Goal: Transaction & Acquisition: Book appointment/travel/reservation

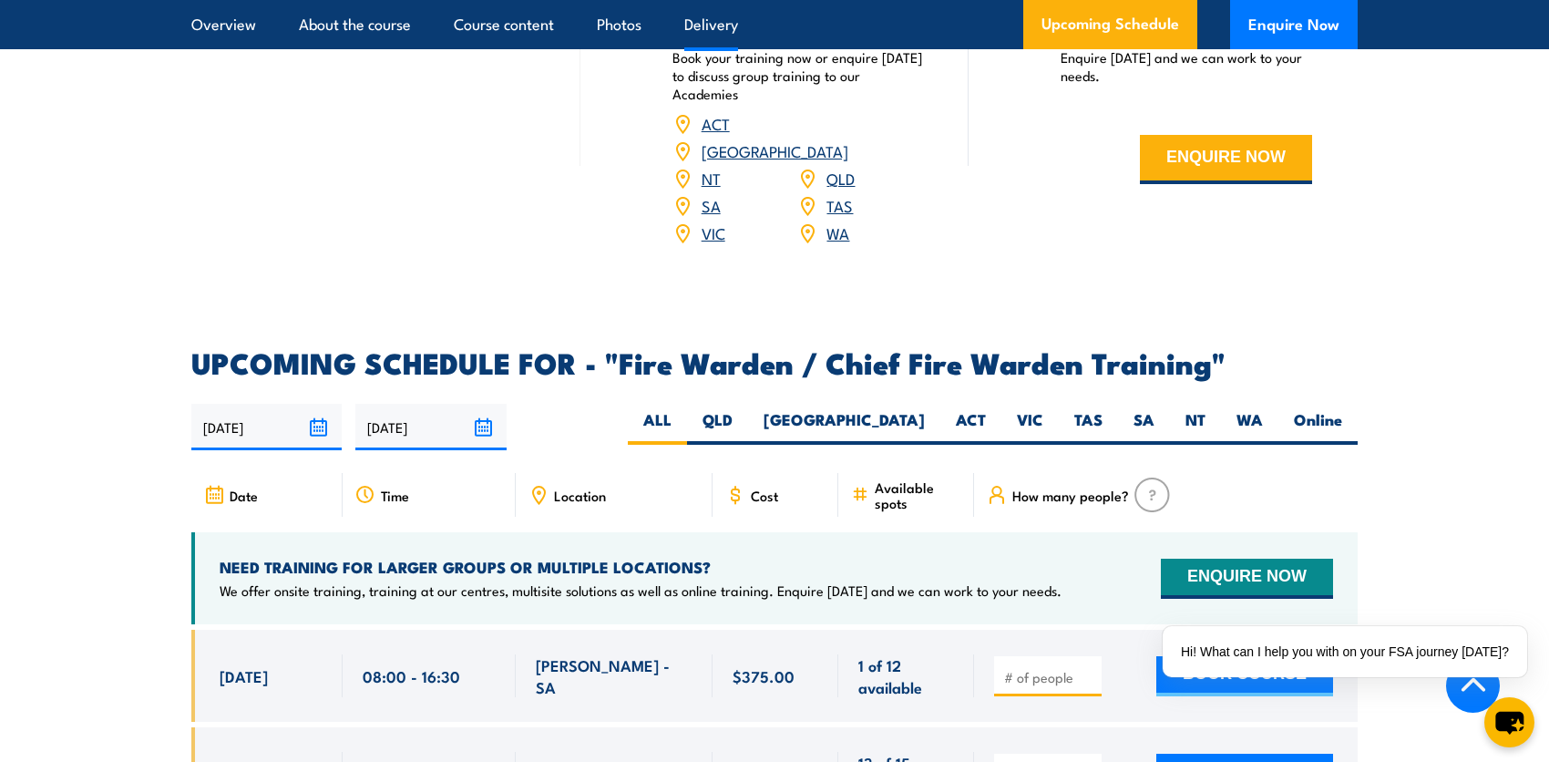
scroll to position [2916, 0]
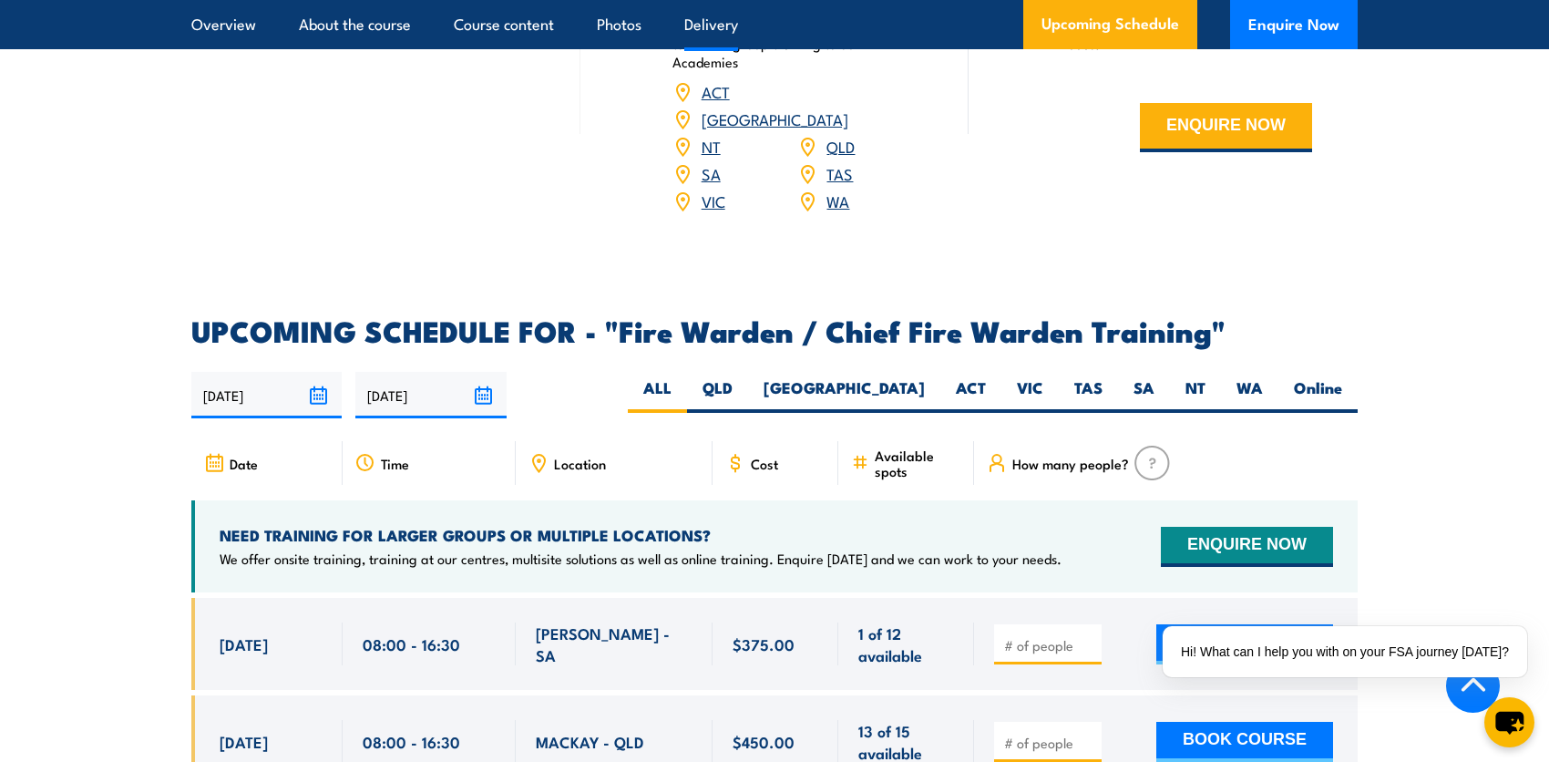
click at [773, 469] on div "Cost" at bounding box center [776, 463] width 126 height 44
click at [765, 456] on span "Cost" at bounding box center [764, 463] width 27 height 15
click at [759, 462] on span "Cost" at bounding box center [764, 463] width 27 height 15
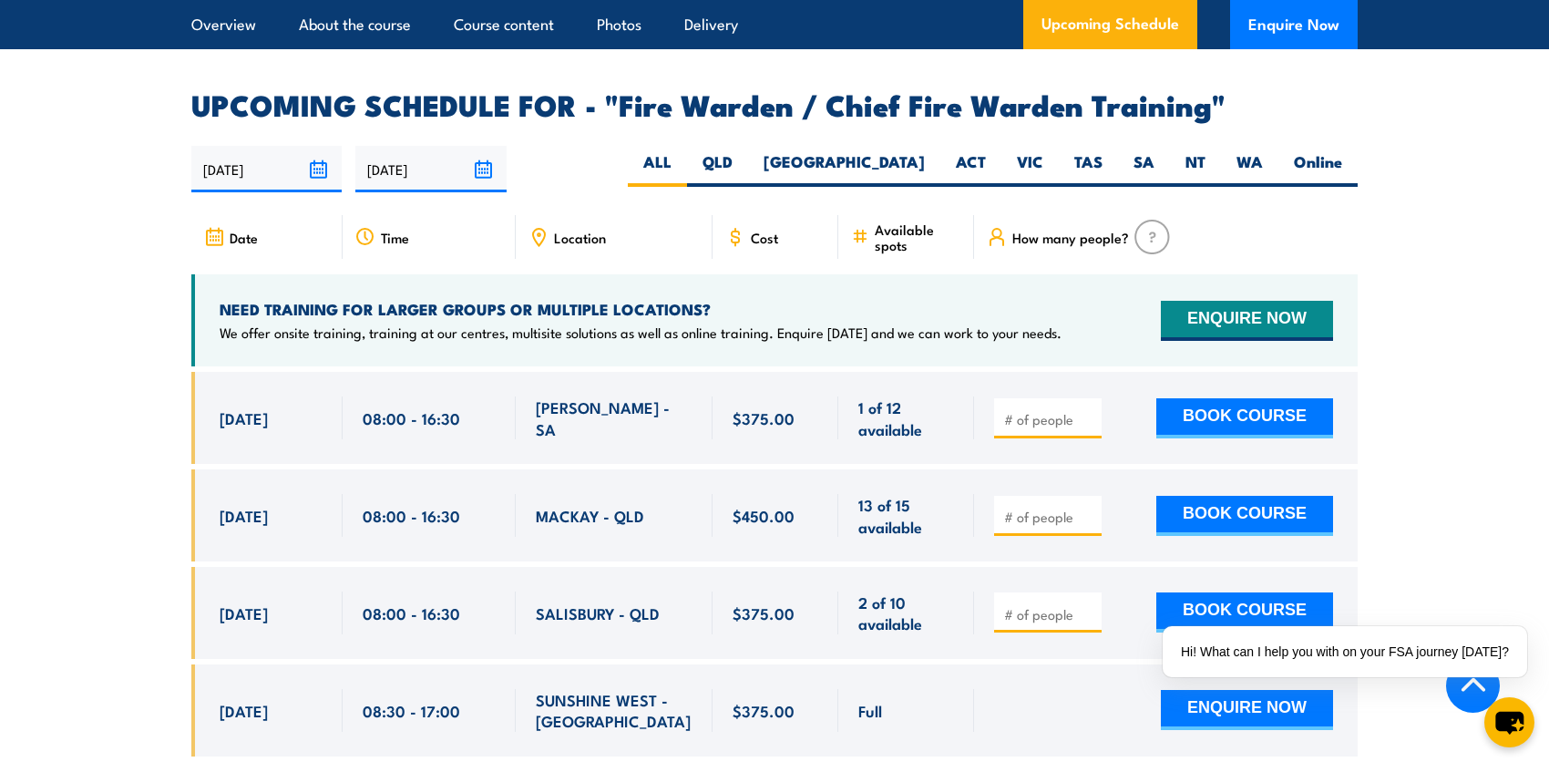
scroll to position [3098, 0]
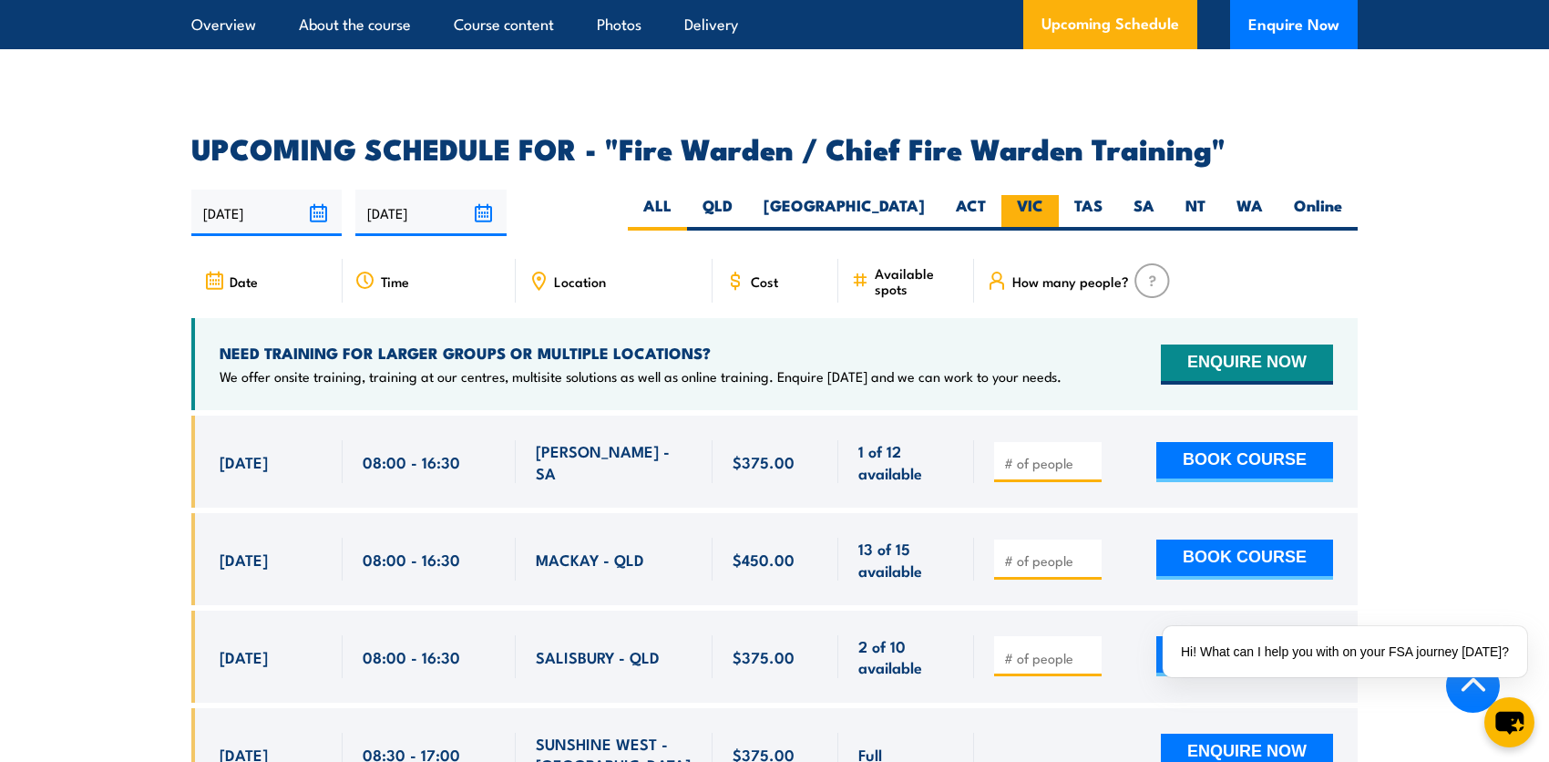
click at [1025, 200] on label "VIC" at bounding box center [1029, 213] width 57 height 36
click at [1043, 200] on input "VIC" at bounding box center [1049, 201] width 12 height 12
radio input "true"
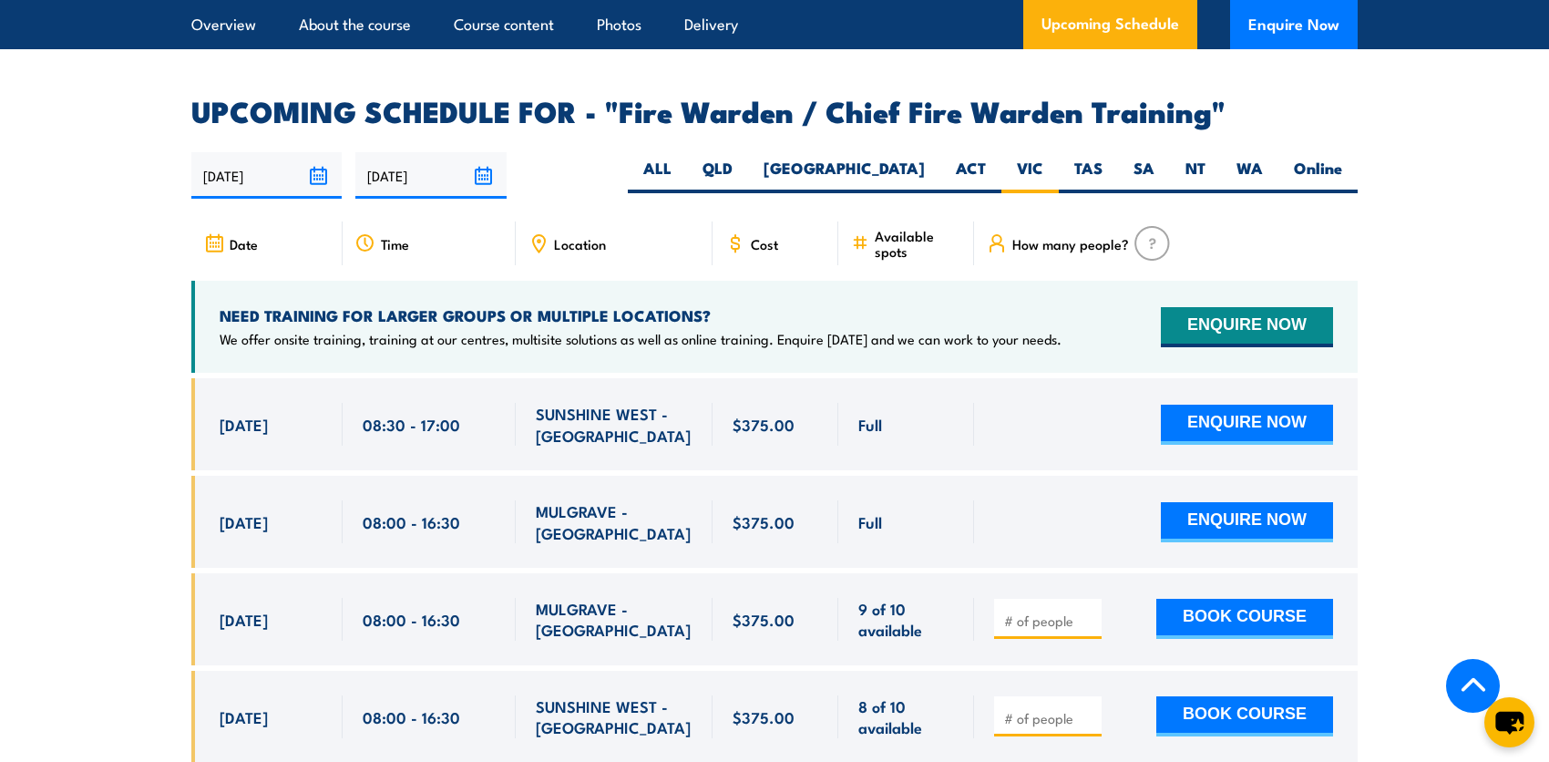
scroll to position [3136, 0]
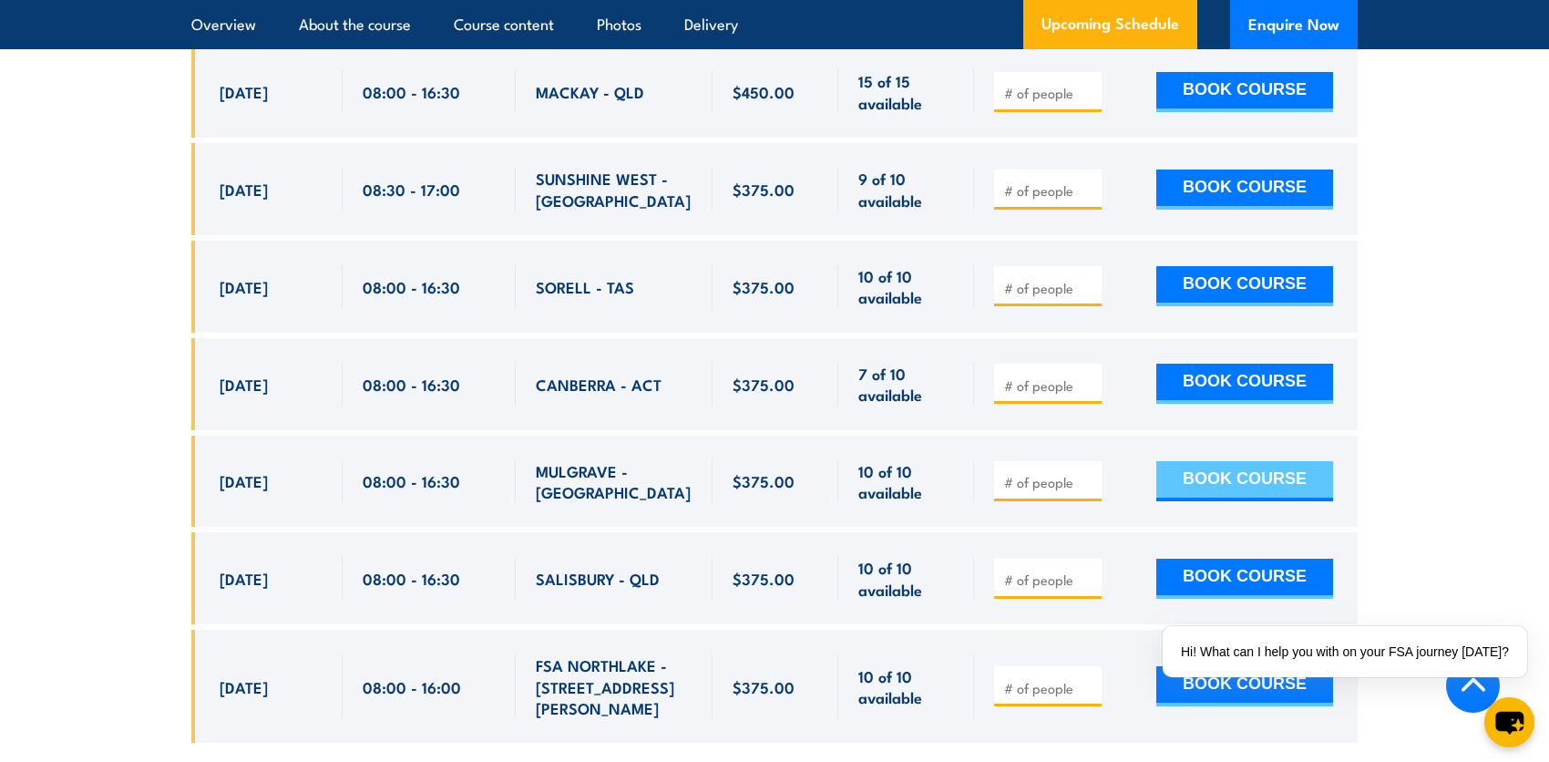
scroll to position [7108, 0]
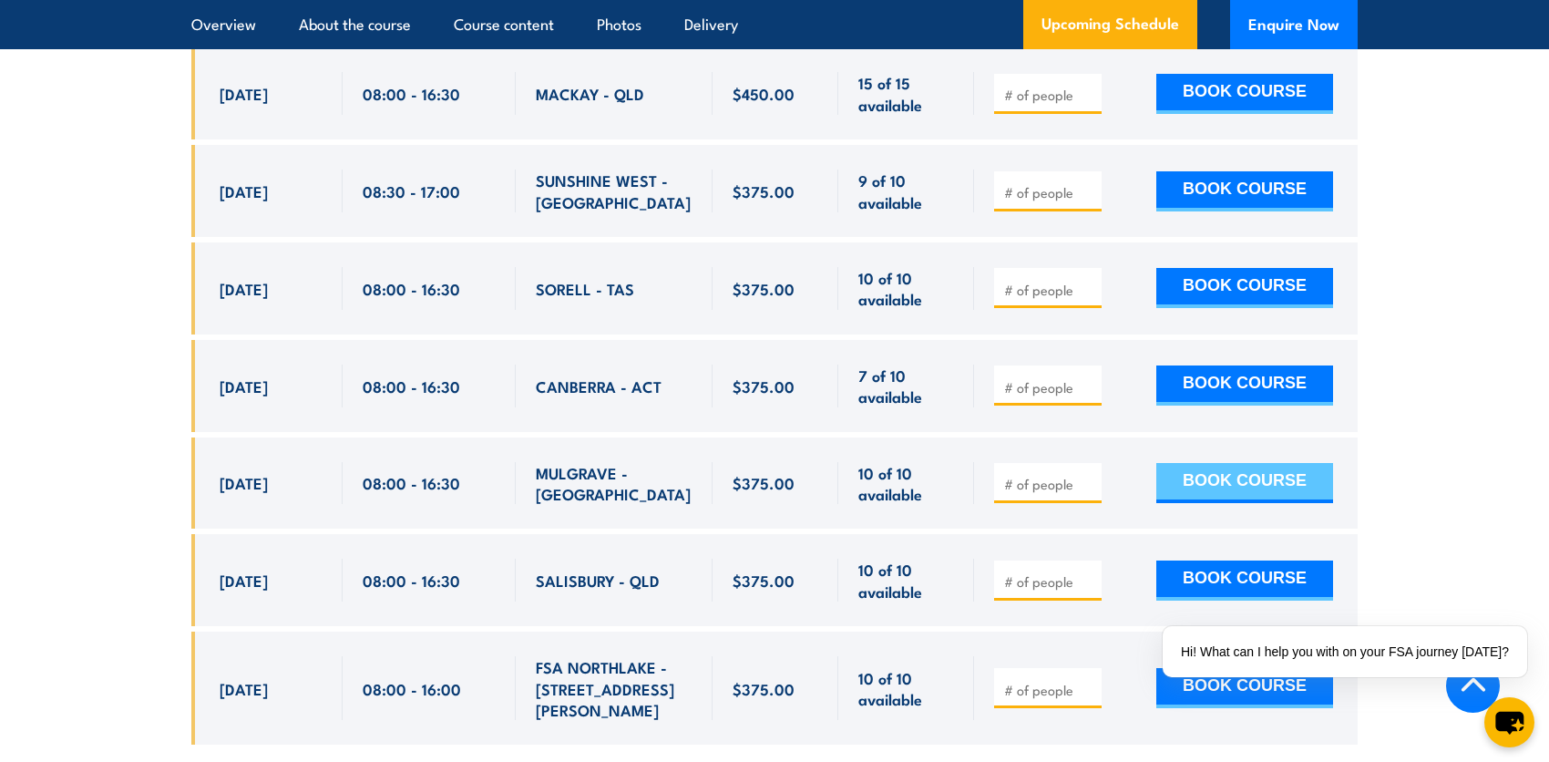
click at [1222, 463] on button "BOOK COURSE" at bounding box center [1244, 483] width 177 height 40
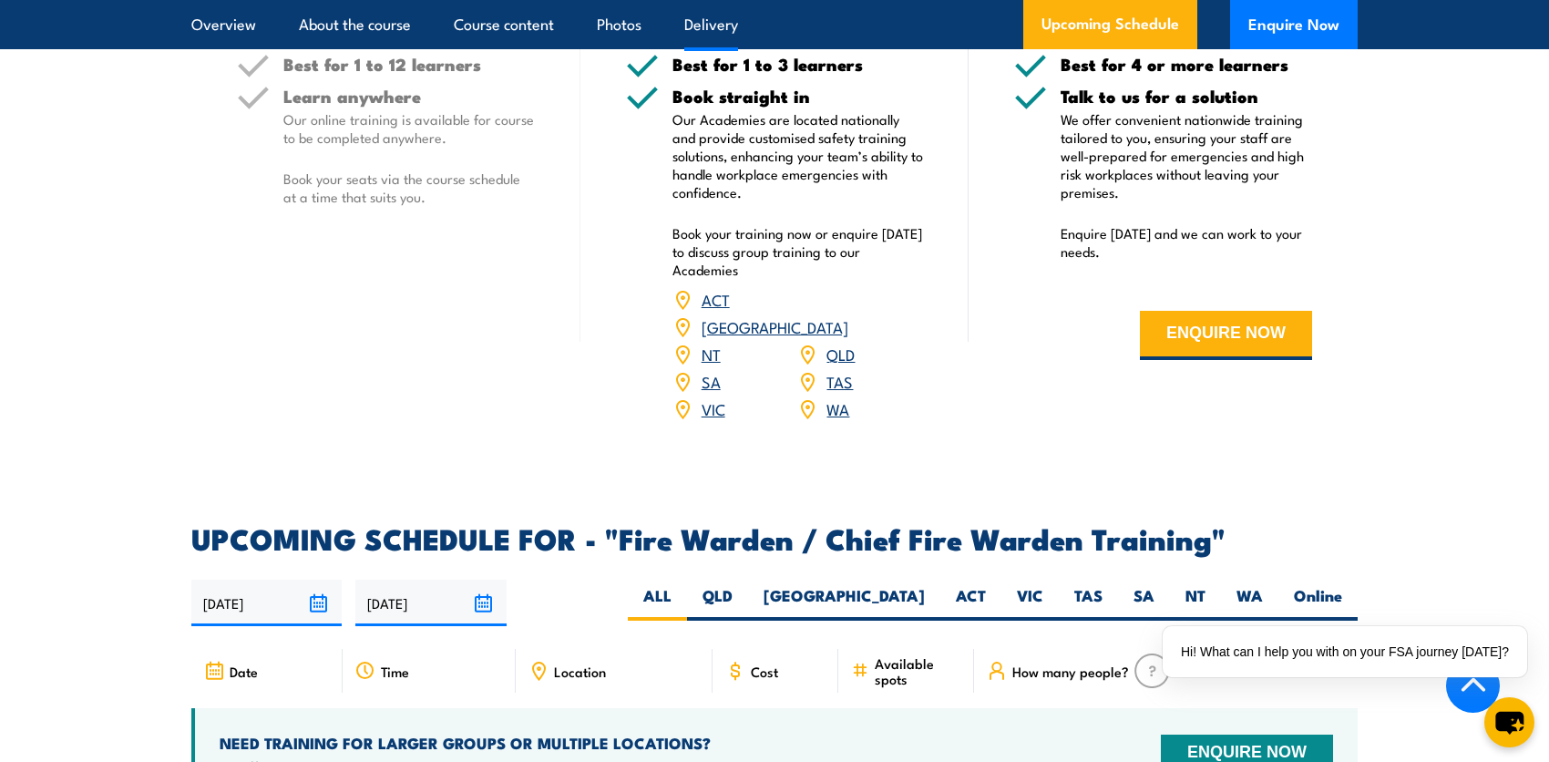
scroll to position [2825, 0]
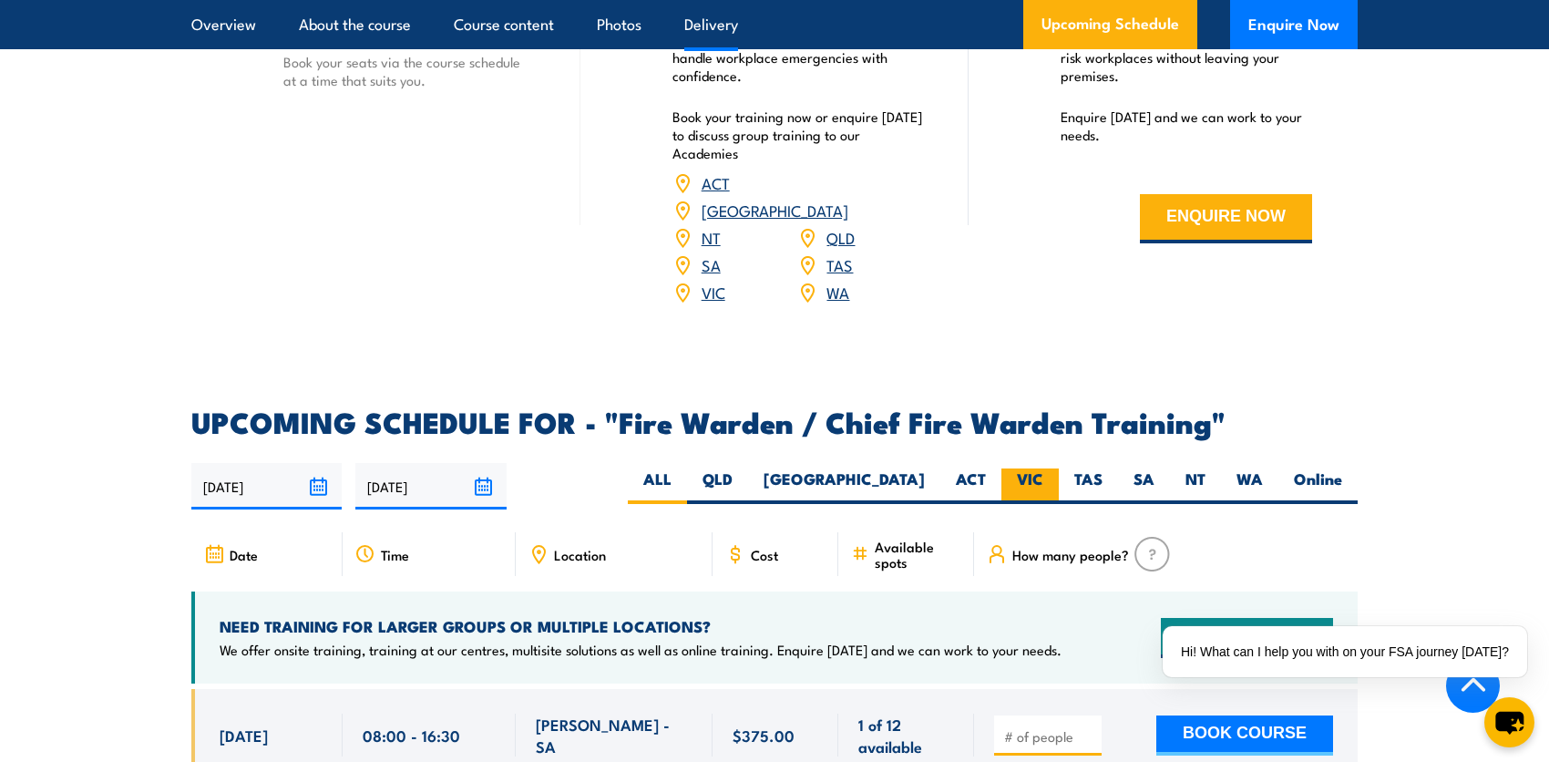
click at [1025, 472] on label "VIC" at bounding box center [1029, 486] width 57 height 36
click at [1043, 472] on input "VIC" at bounding box center [1049, 474] width 12 height 12
radio input "true"
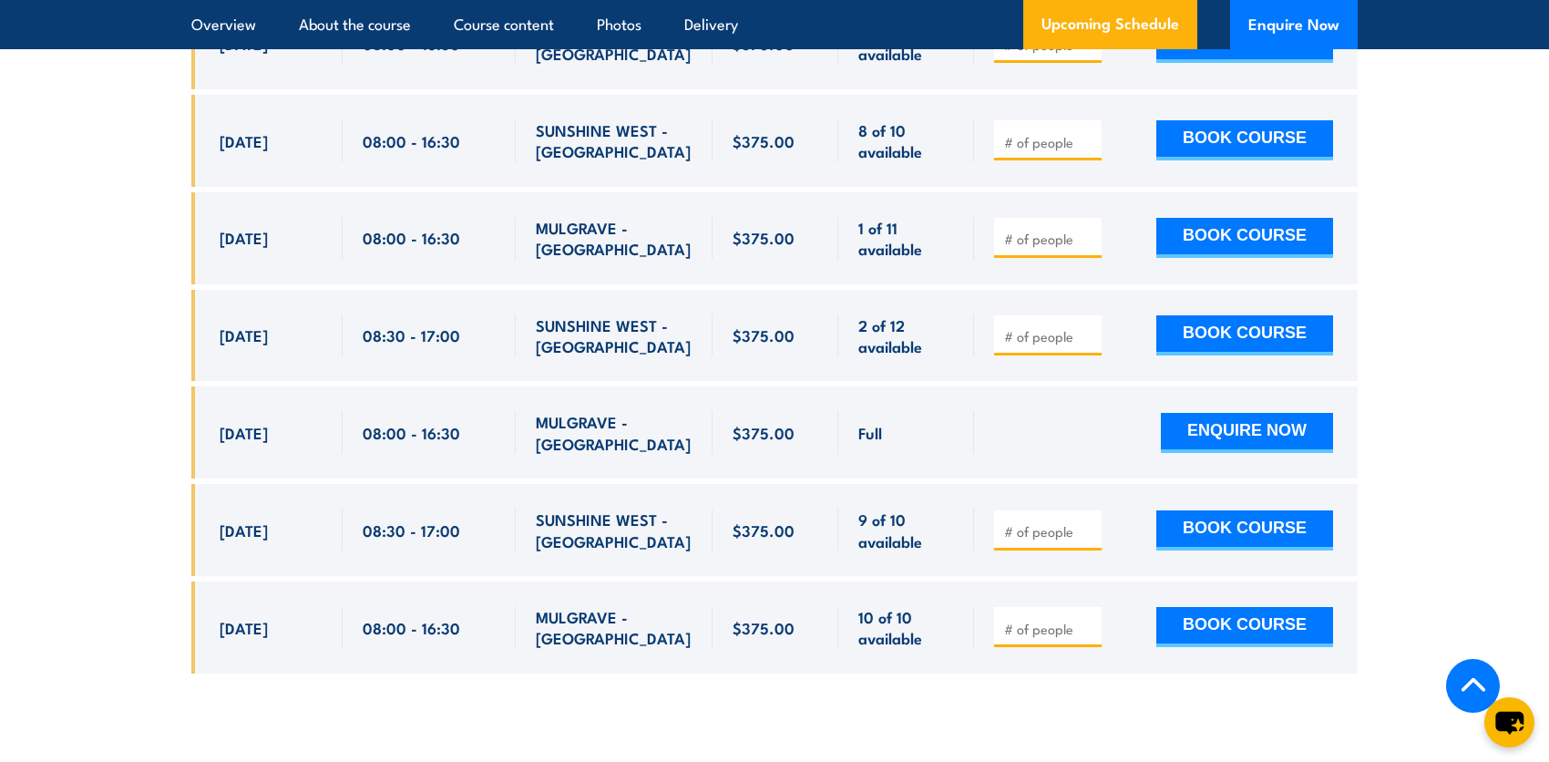
scroll to position [3865, 0]
